Goal: Information Seeking & Learning: Check status

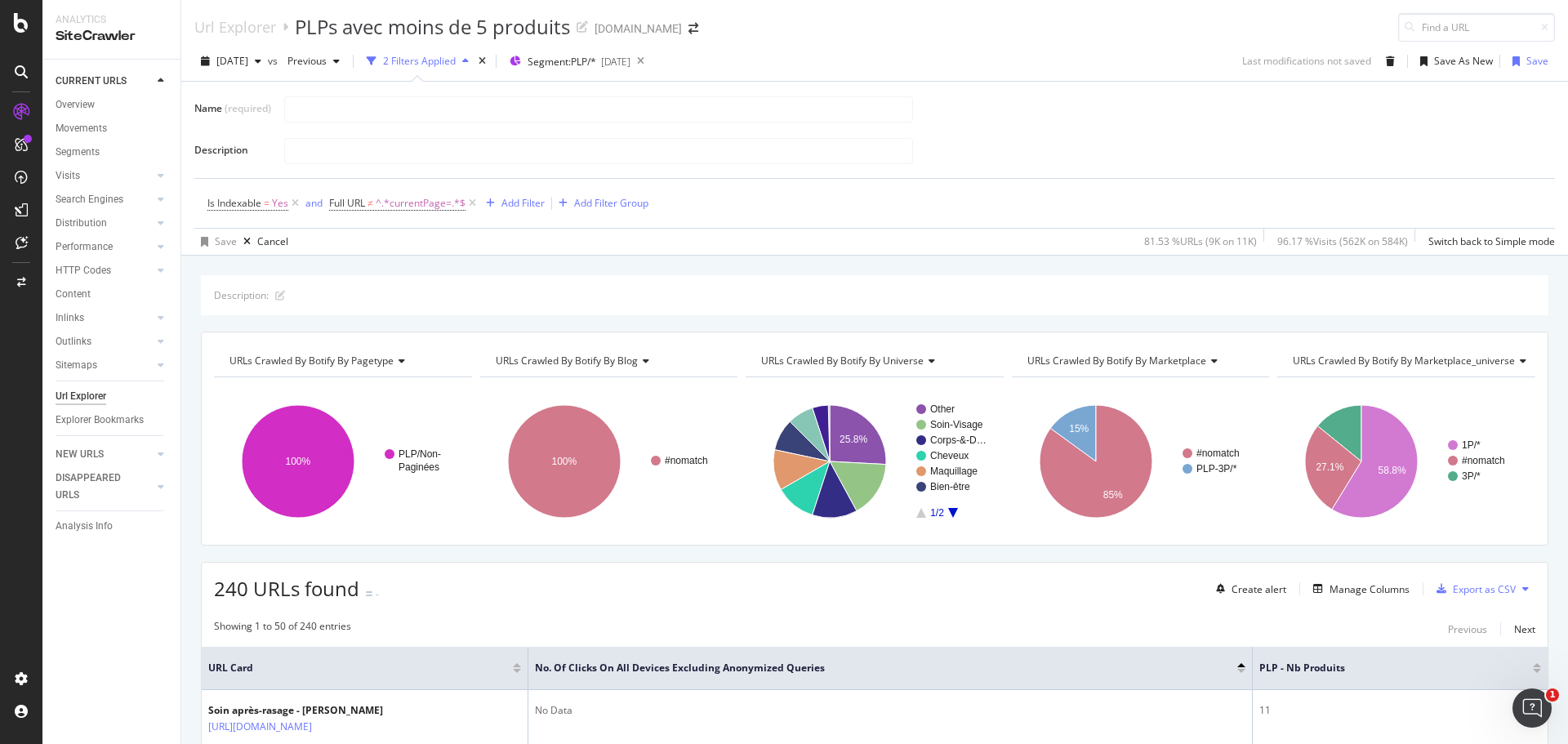
scroll to position [2104, 0]
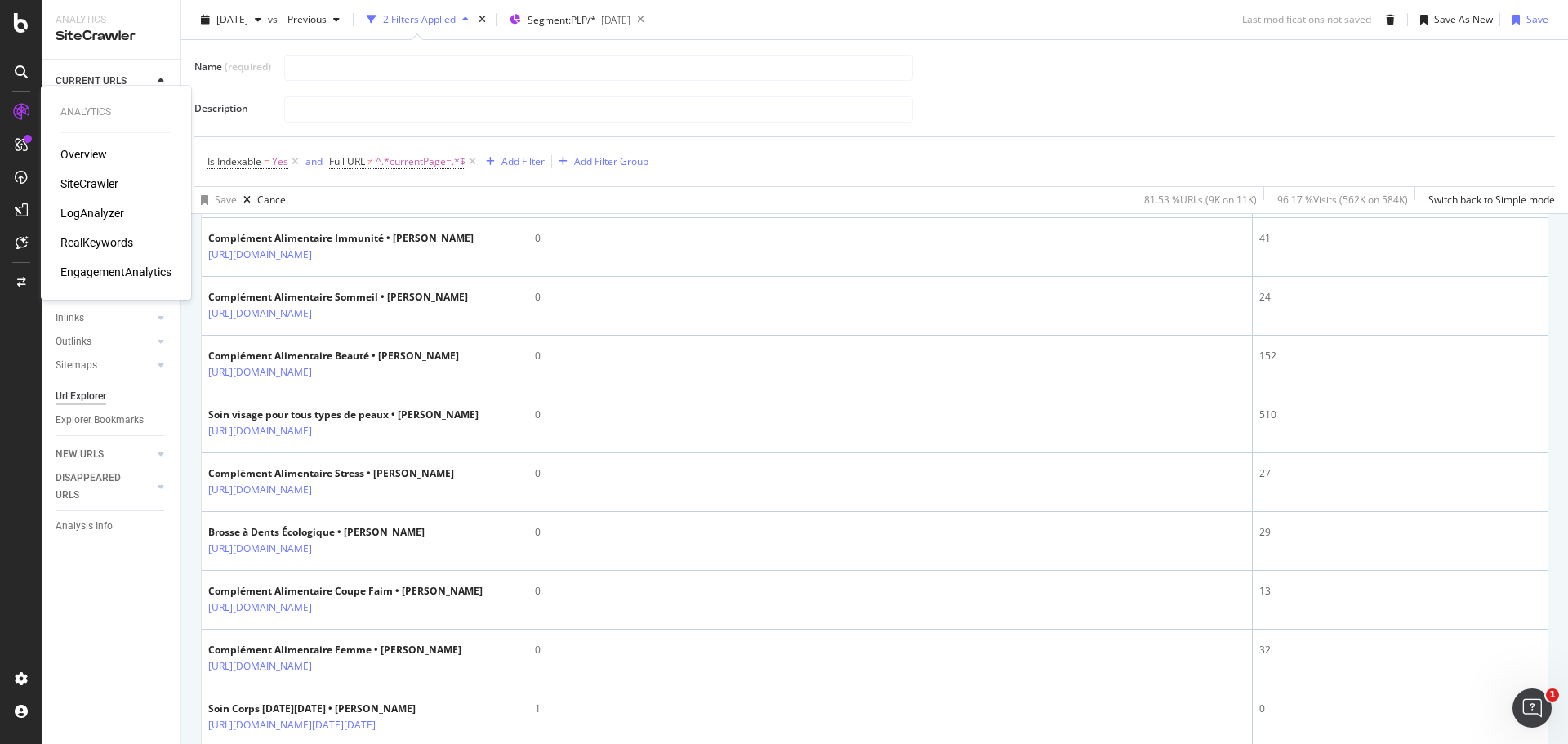
click at [110, 210] on div "LogAnalyzer" at bounding box center [92, 213] width 63 height 17
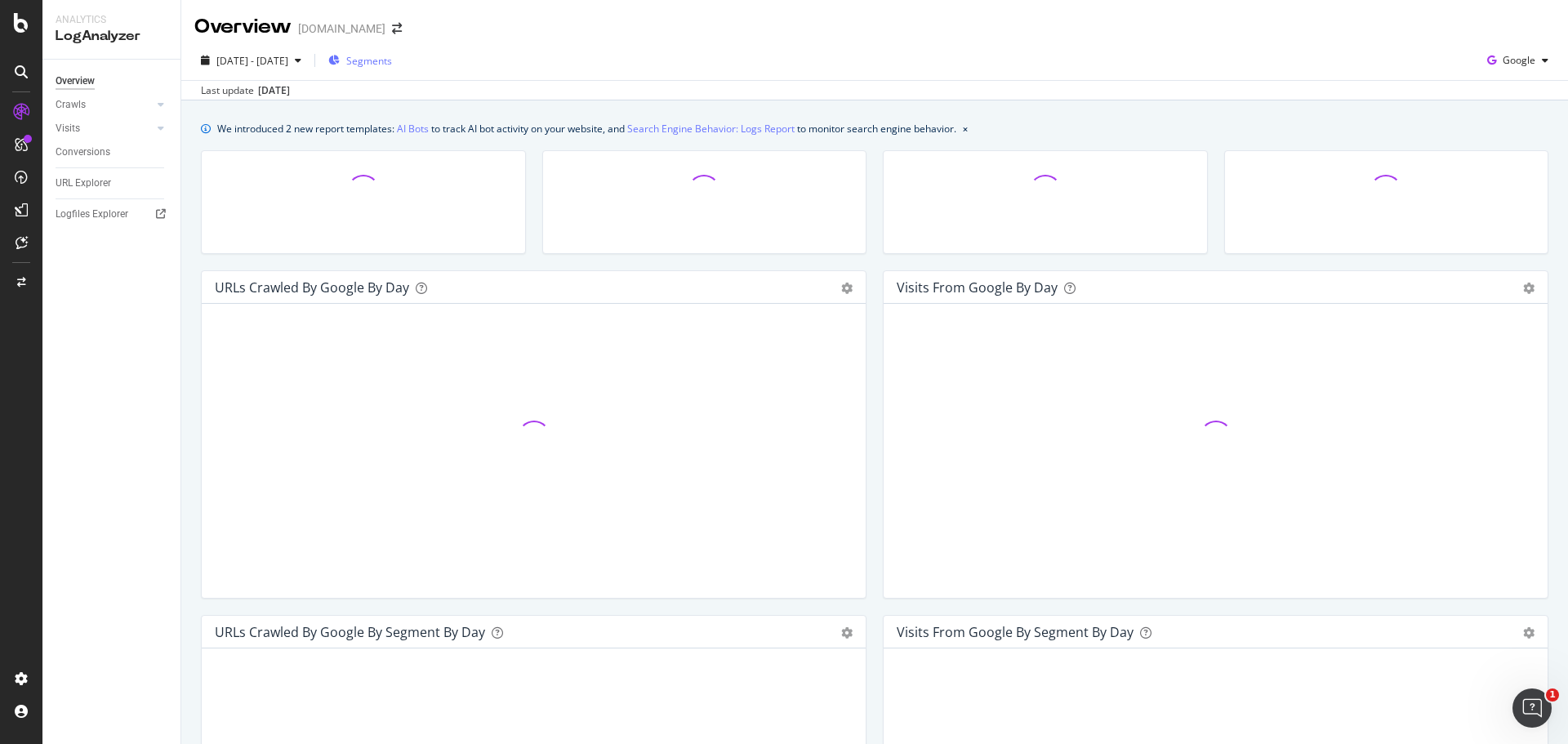
click at [392, 57] on span "Segments" at bounding box center [369, 61] width 46 height 14
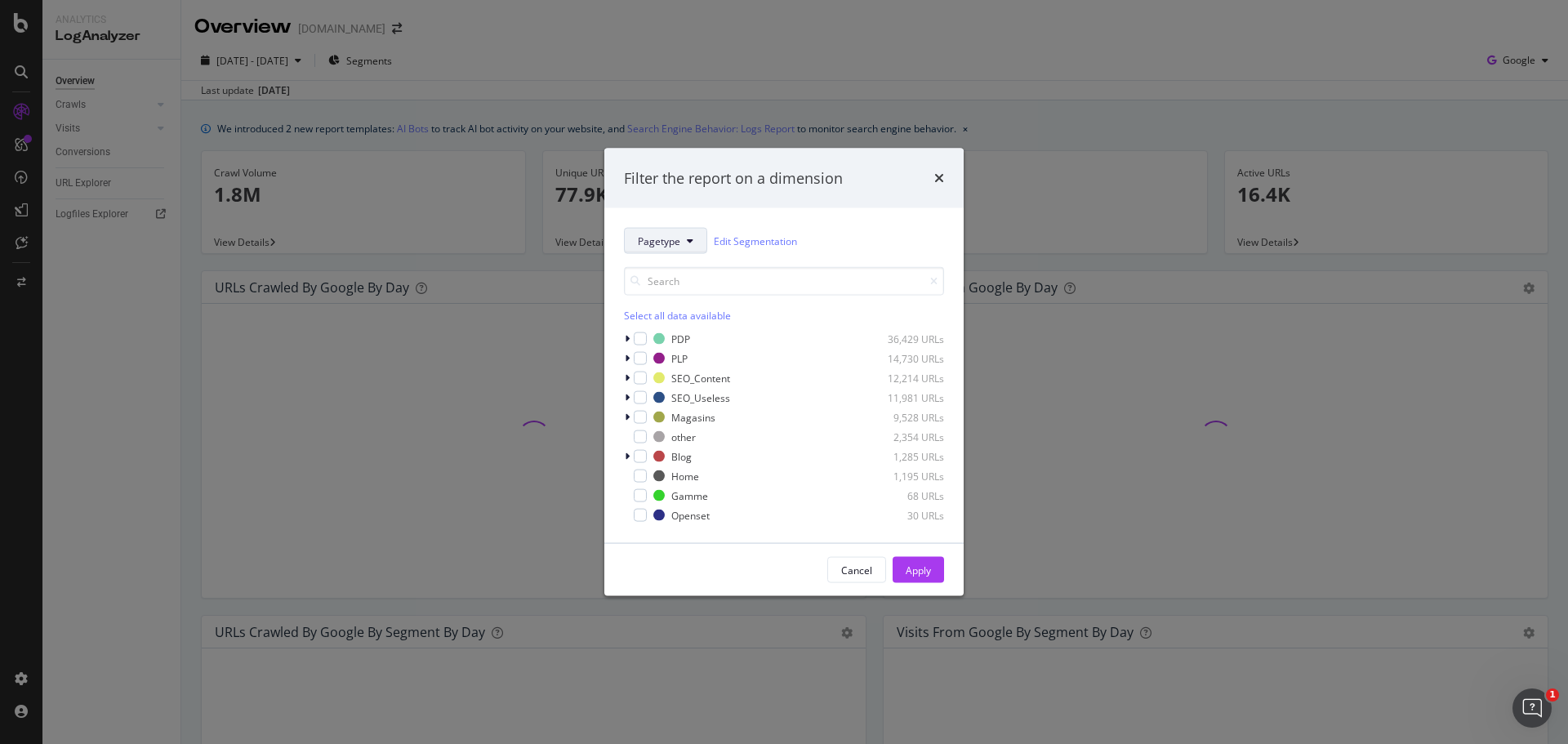
click at [687, 239] on icon "modal" at bounding box center [690, 241] width 6 height 10
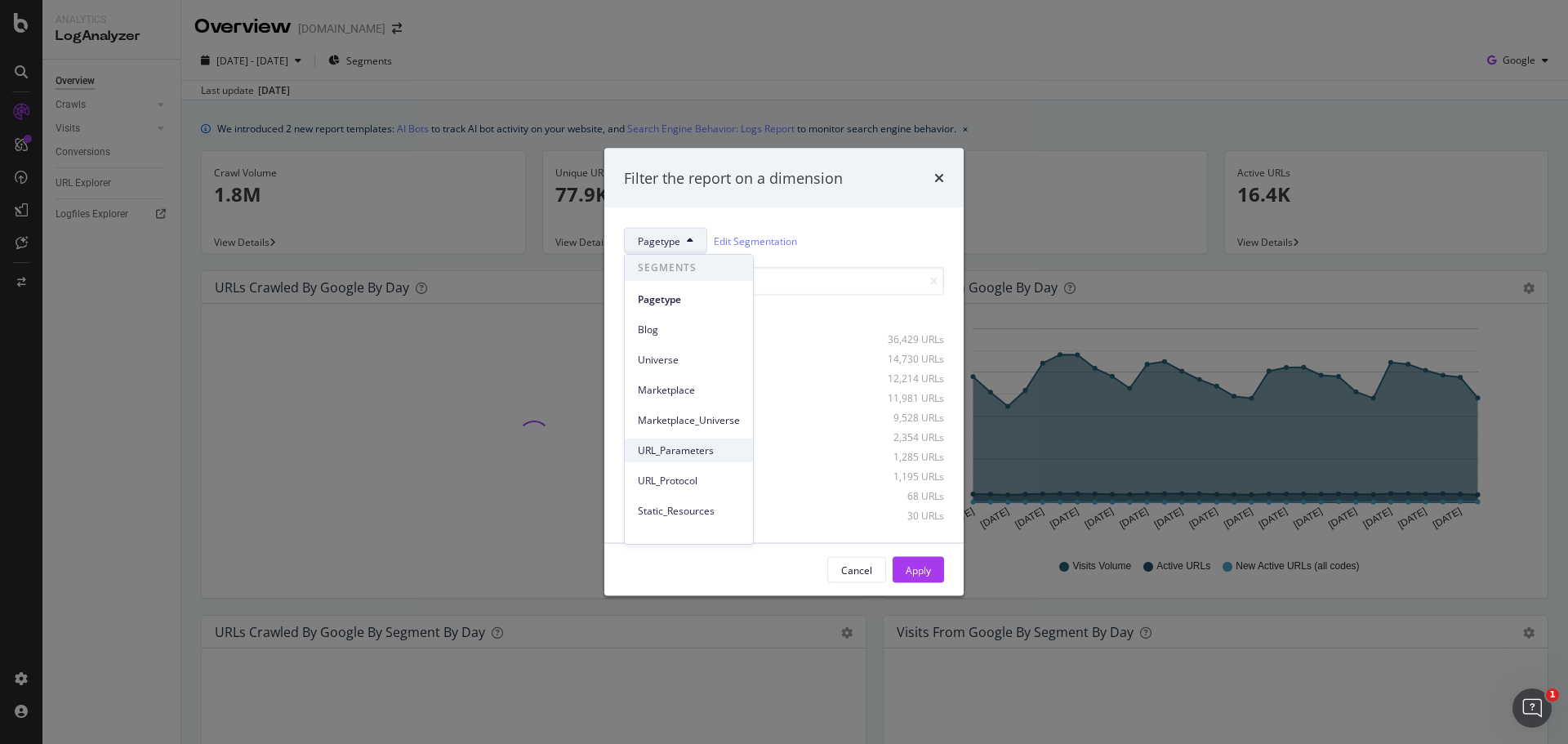
click at [705, 456] on span "URL_Parameters" at bounding box center [689, 451] width 102 height 15
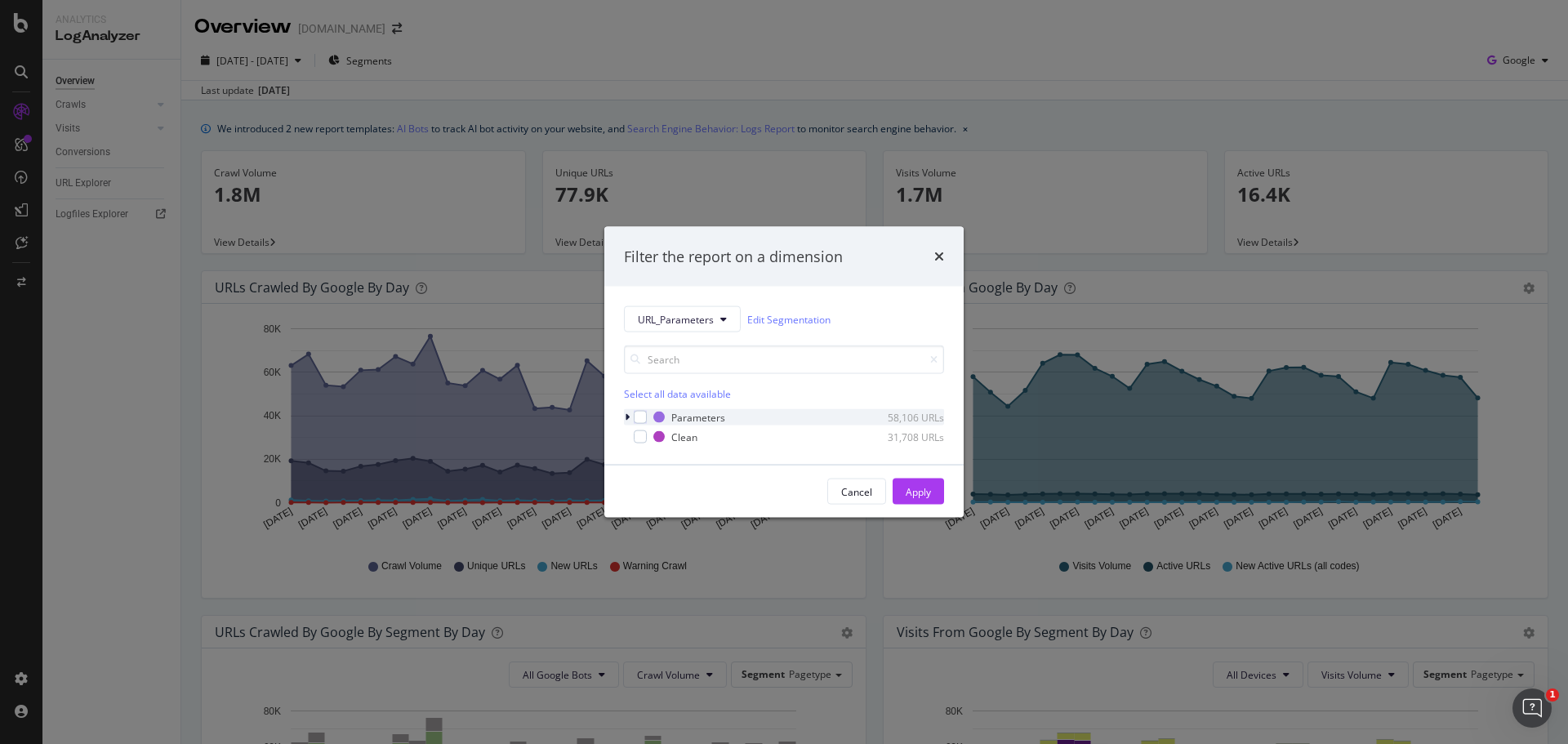
click at [626, 415] on icon "modal" at bounding box center [627, 416] width 5 height 10
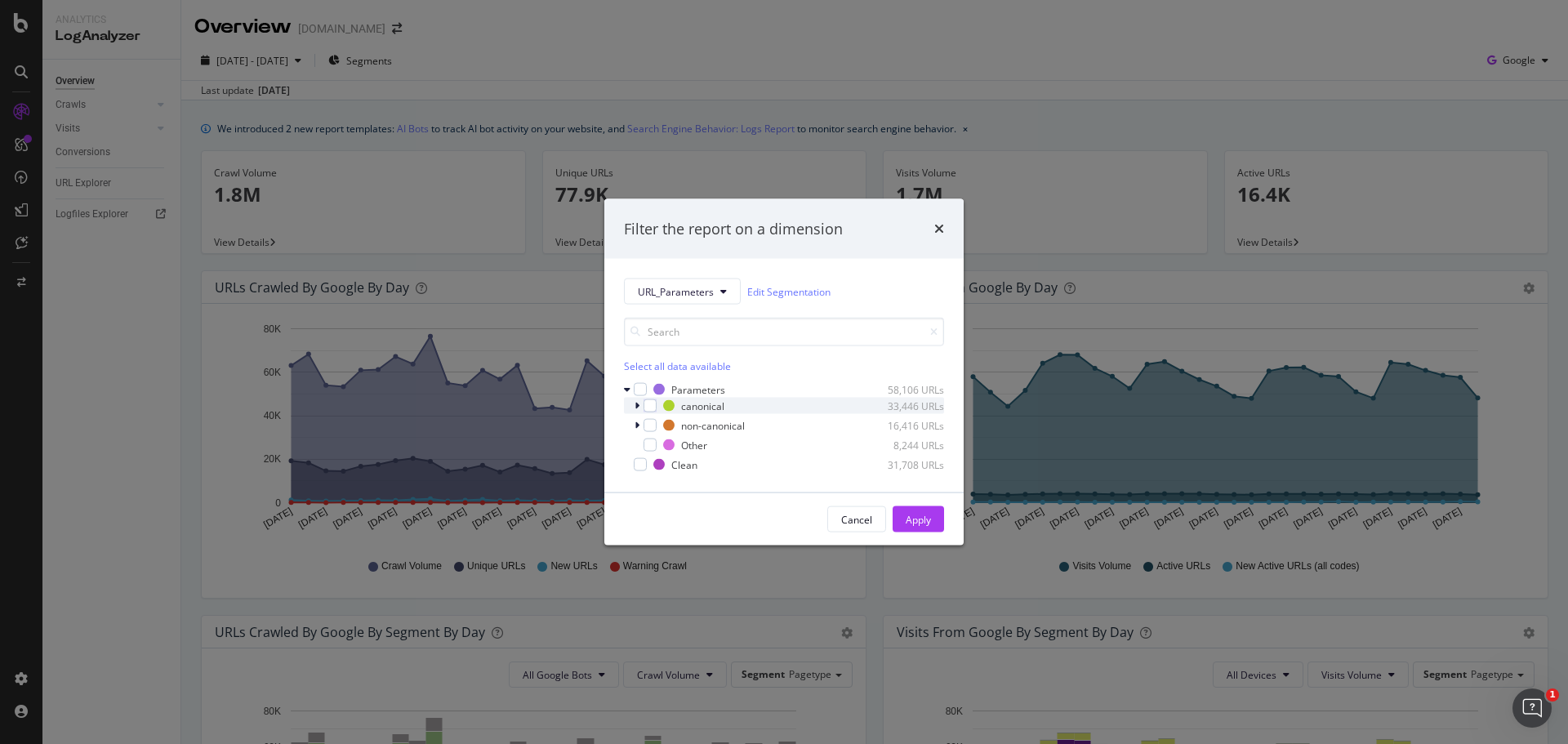
click at [636, 404] on icon "modal" at bounding box center [637, 405] width 5 height 10
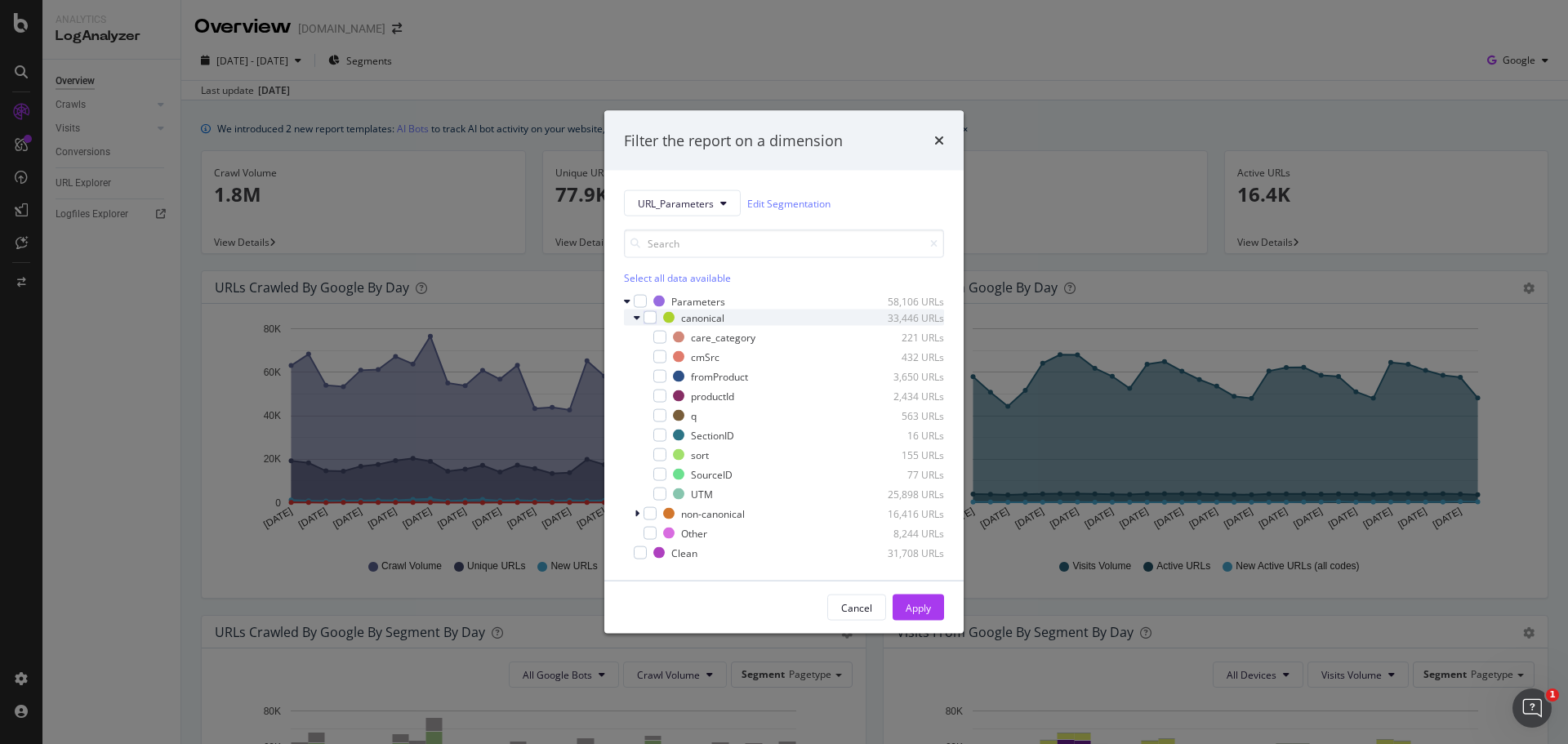
click at [635, 317] on icon "modal" at bounding box center [636, 317] width 6 height 10
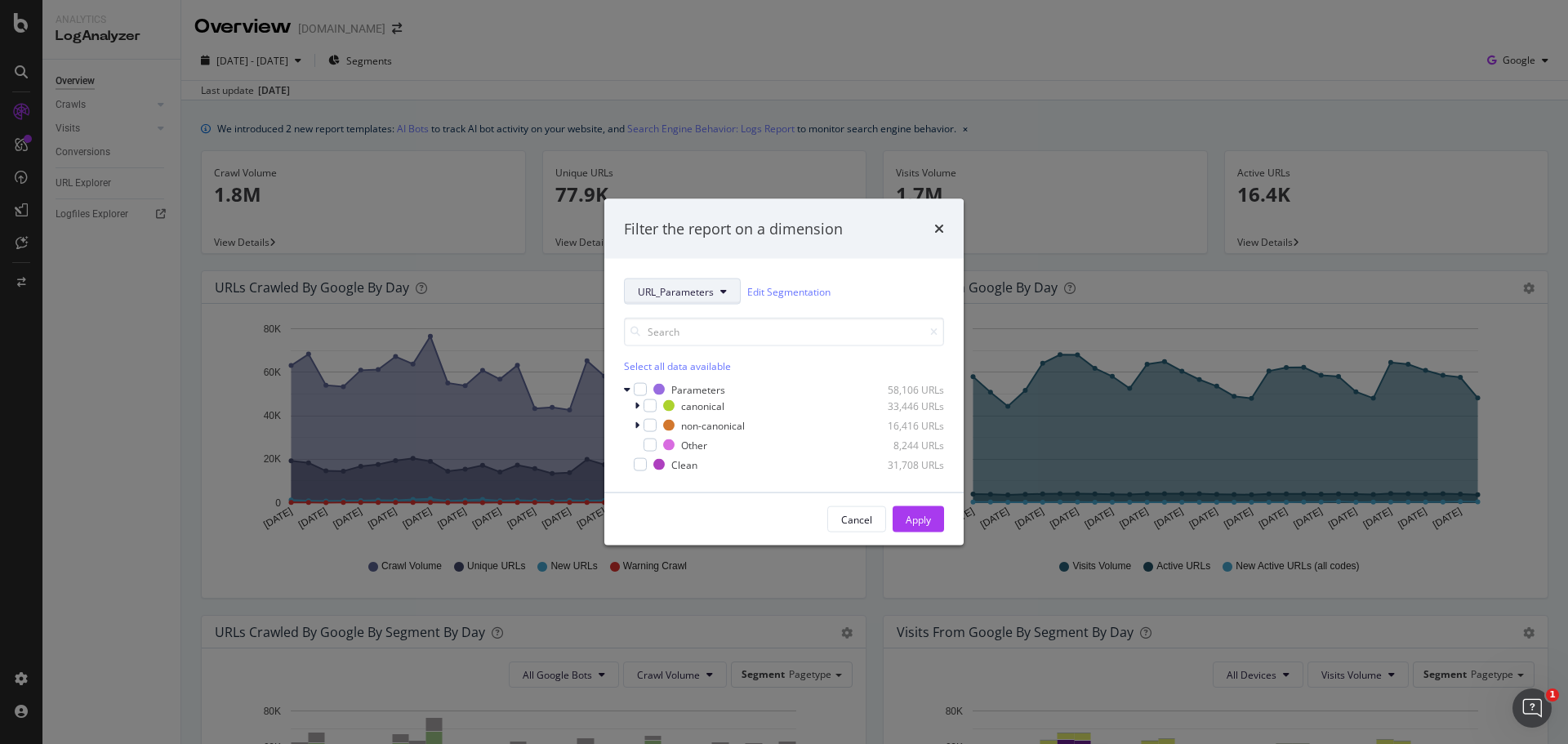
click at [671, 294] on span "URL_Parameters" at bounding box center [676, 291] width 76 height 14
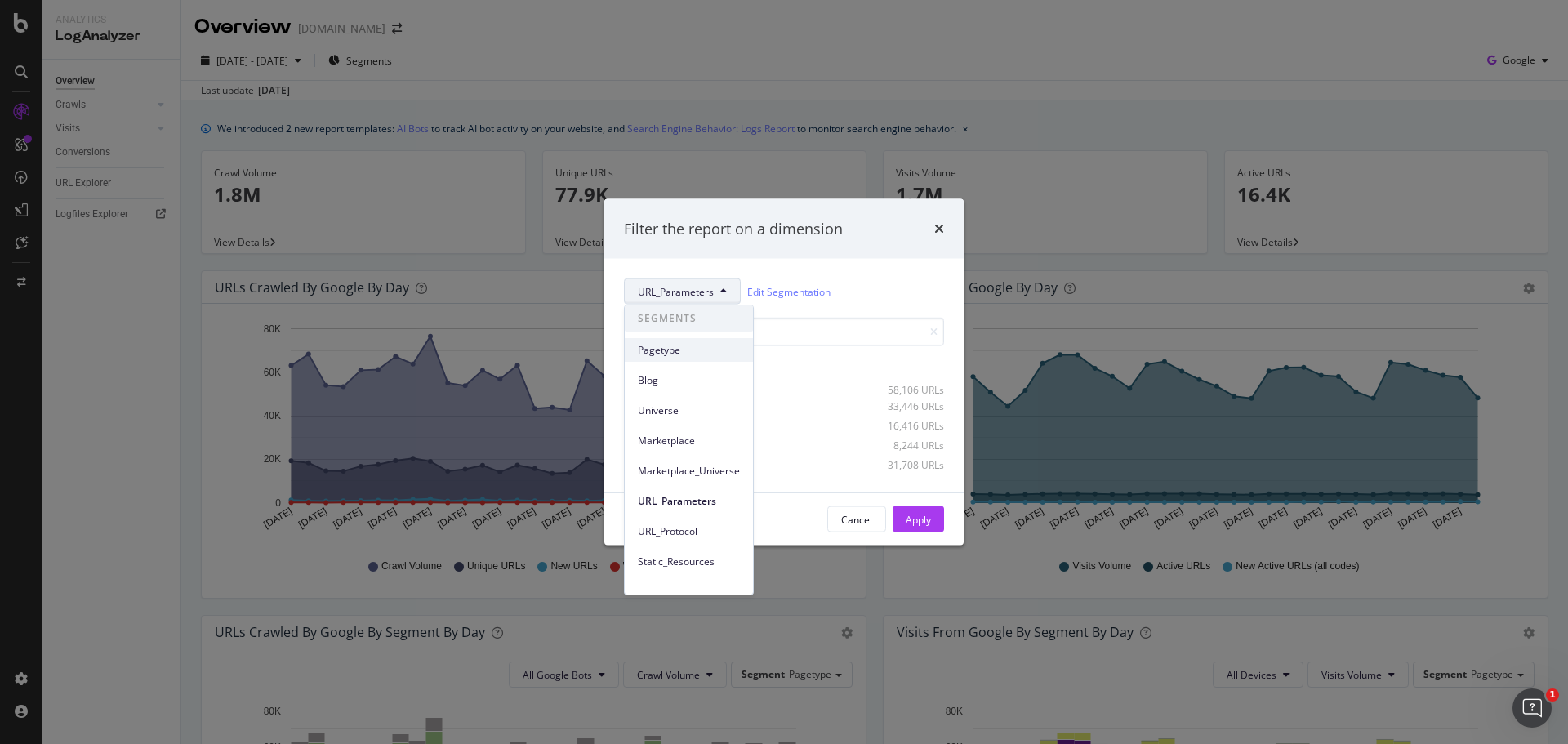
click at [663, 350] on span "Pagetype" at bounding box center [689, 350] width 102 height 15
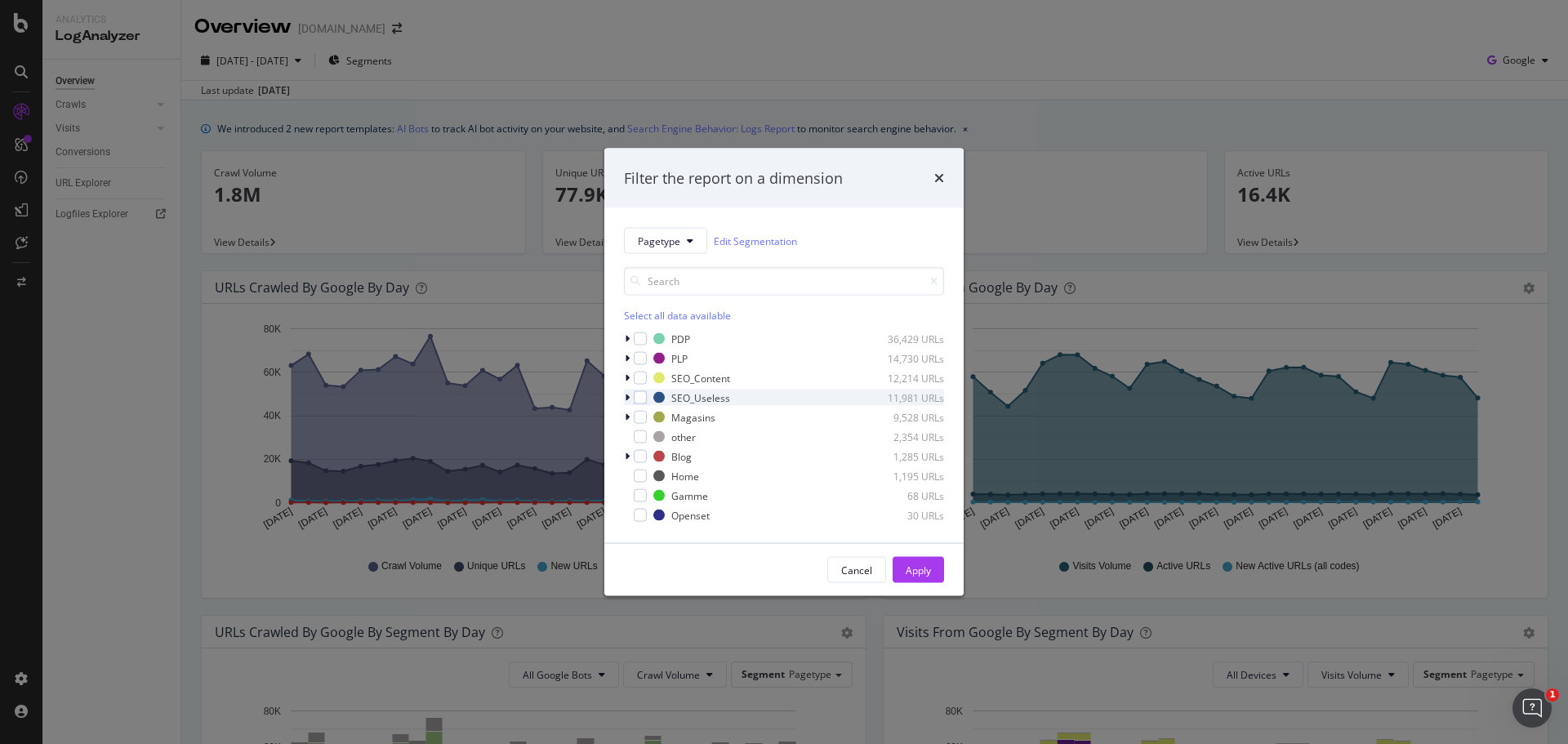
click at [628, 398] on icon "modal" at bounding box center [627, 397] width 5 height 10
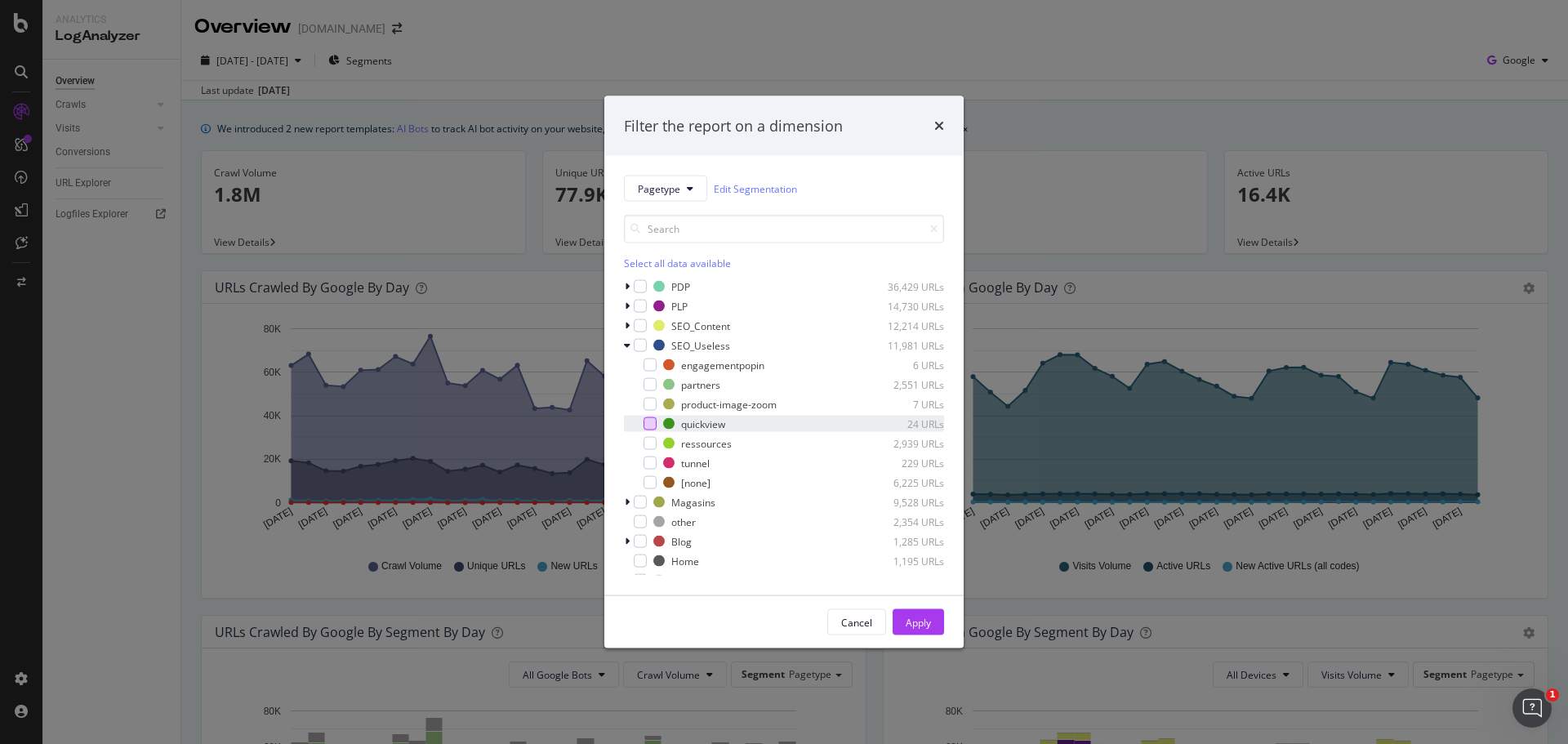
click at [653, 423] on div "modal" at bounding box center [649, 423] width 13 height 13
click at [914, 632] on div "Apply" at bounding box center [918, 622] width 25 height 25
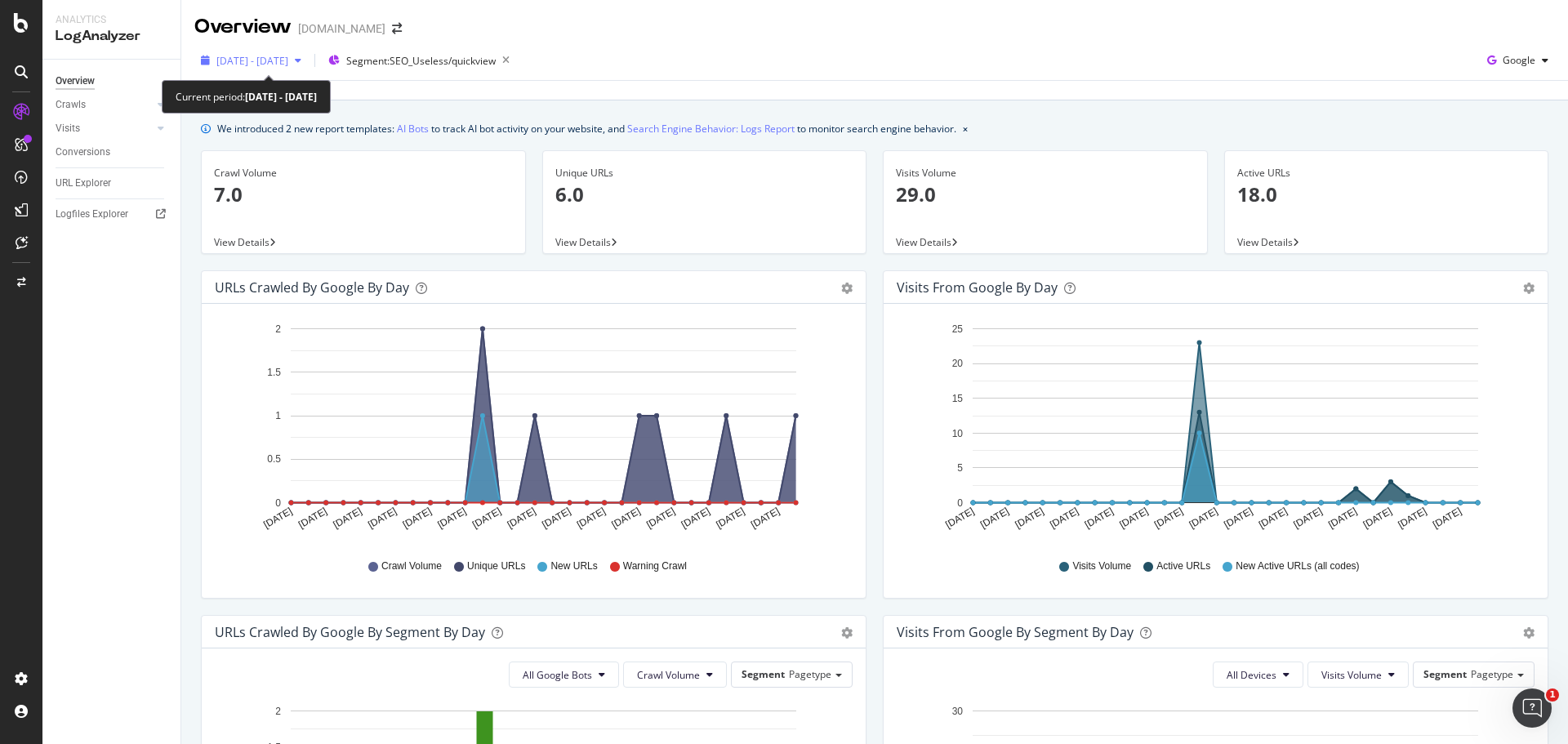
click at [307, 63] on div "button" at bounding box center [298, 60] width 19 height 10
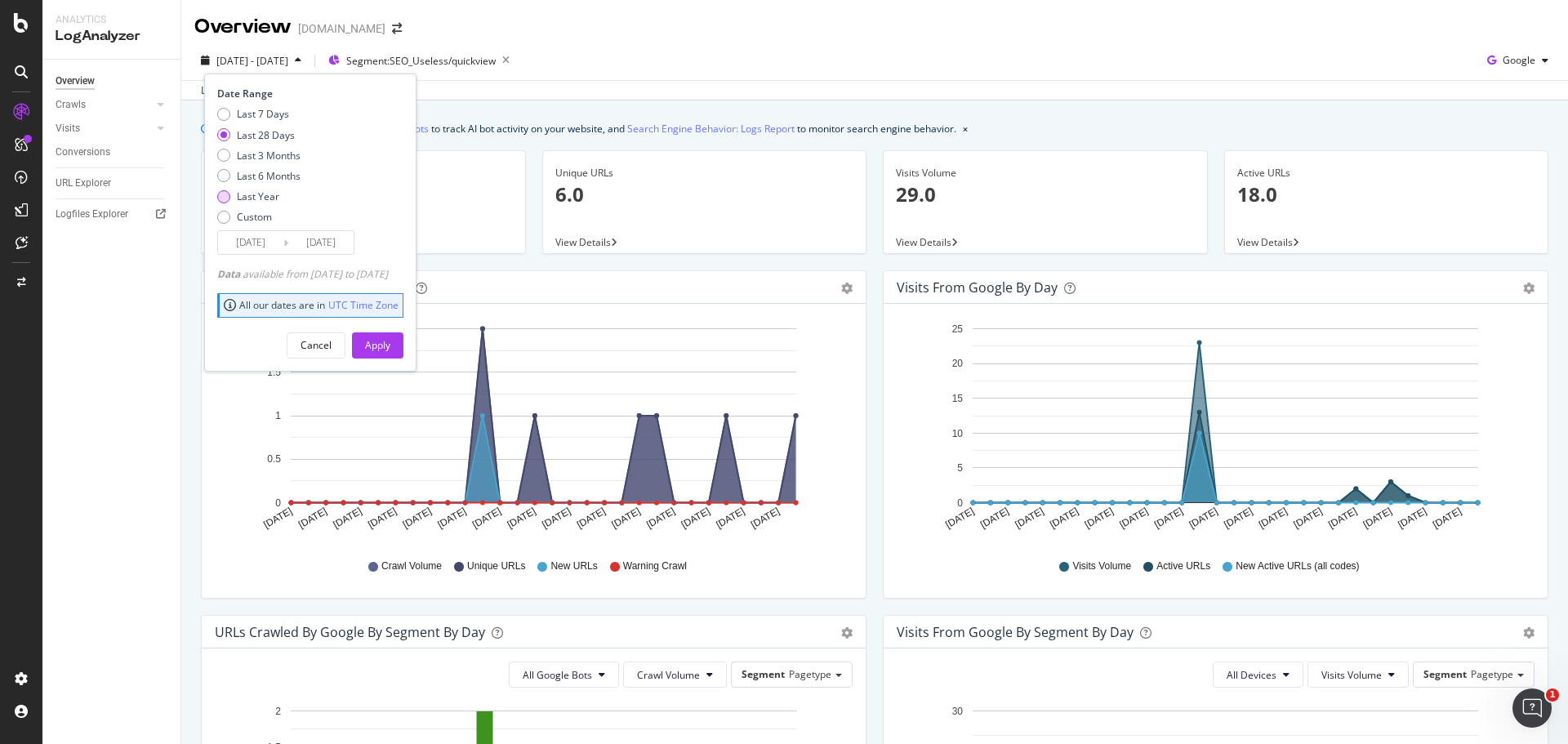
click at [261, 199] on div "Last Year" at bounding box center [258, 197] width 42 height 14
type input "[DATE]"
click at [390, 346] on div "Apply" at bounding box center [377, 345] width 25 height 14
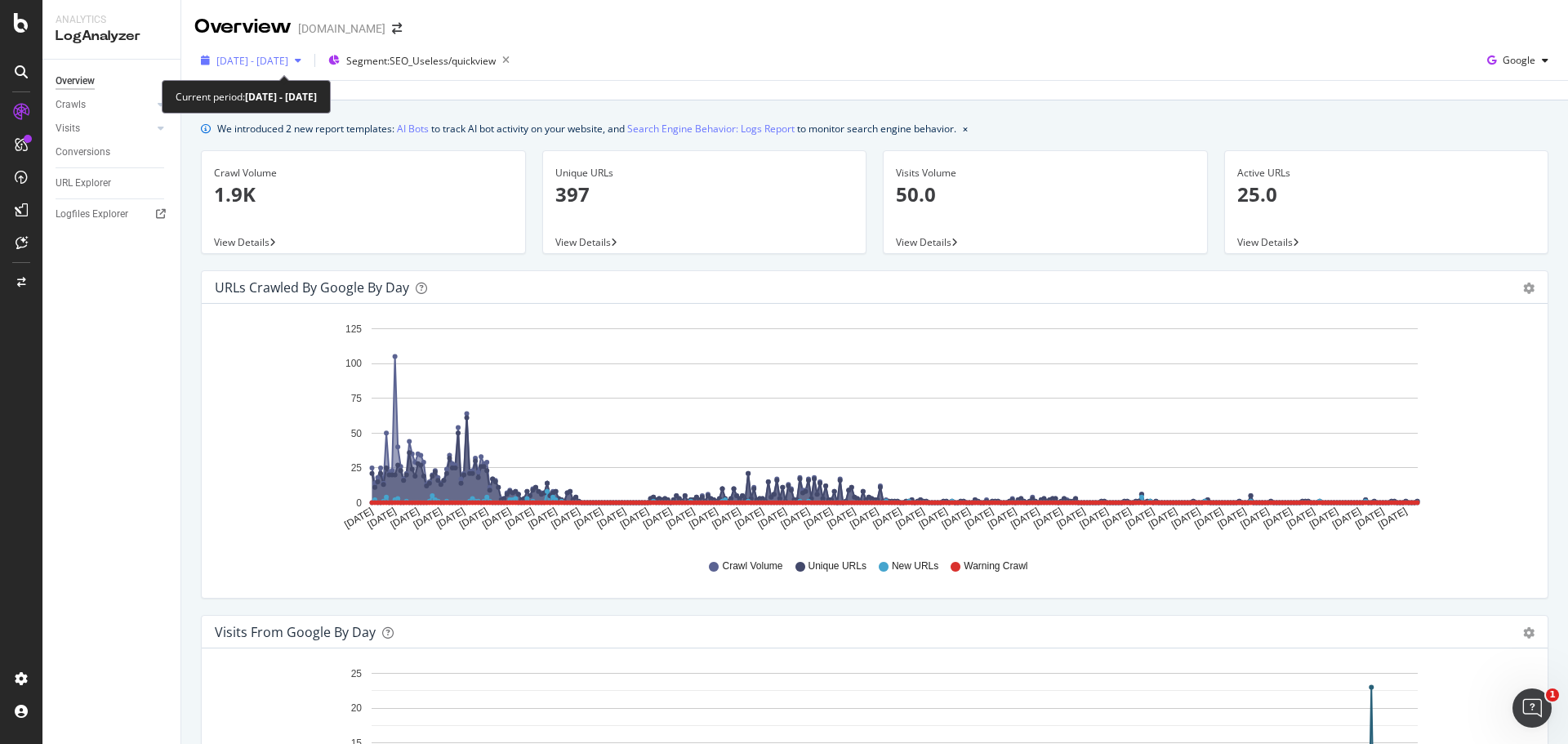
click at [288, 61] on span "[DATE] - [DATE]" at bounding box center [252, 61] width 72 height 14
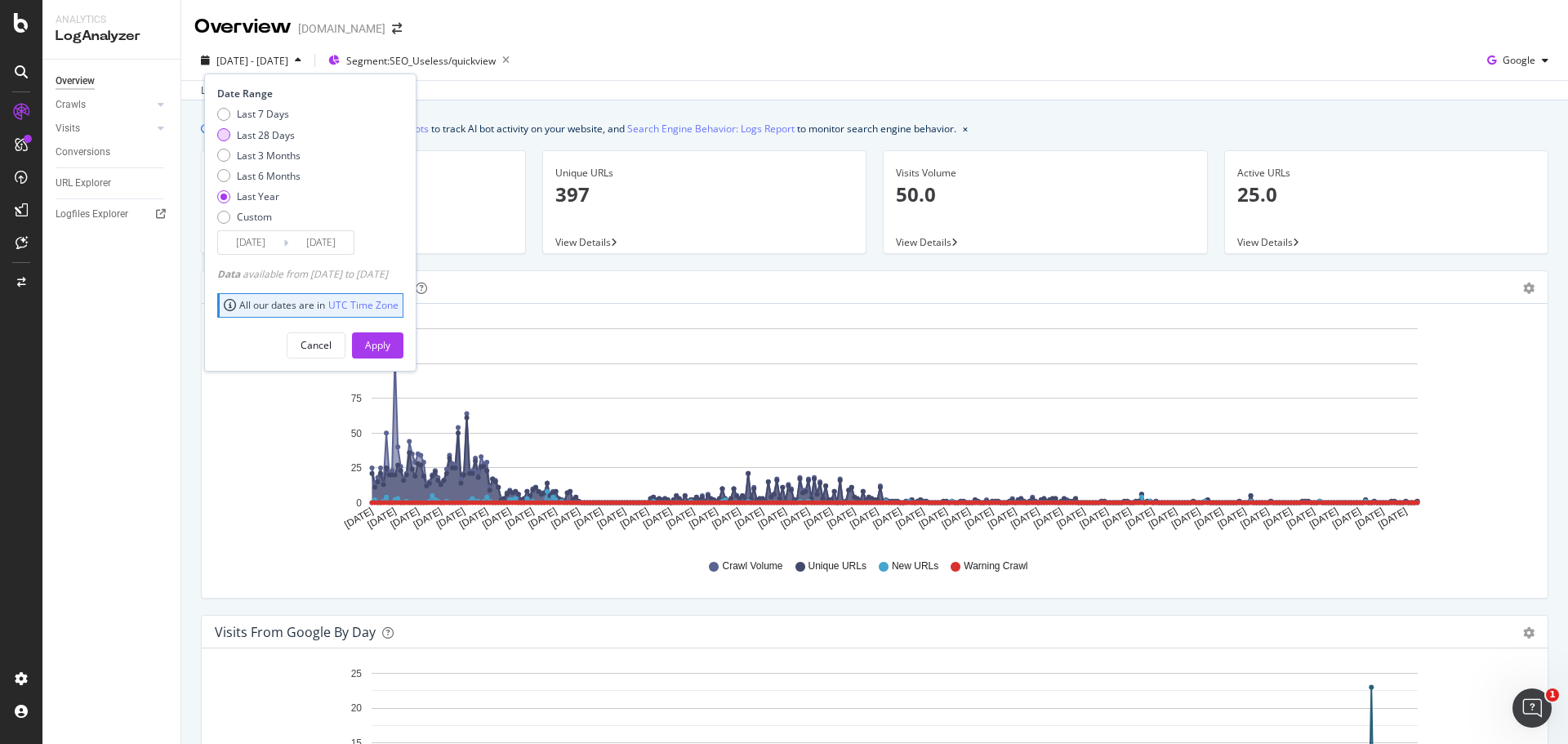
click at [257, 137] on div "Last 28 Days" at bounding box center [266, 135] width 58 height 14
type input "[DATE]"
click at [390, 346] on div "Apply" at bounding box center [377, 345] width 25 height 14
